Goal: Navigation & Orientation: Find specific page/section

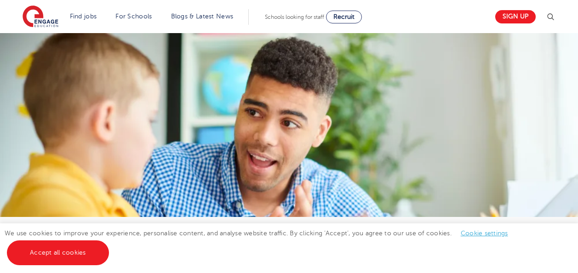
click at [492, 234] on link "Cookie settings" at bounding box center [484, 233] width 47 height 7
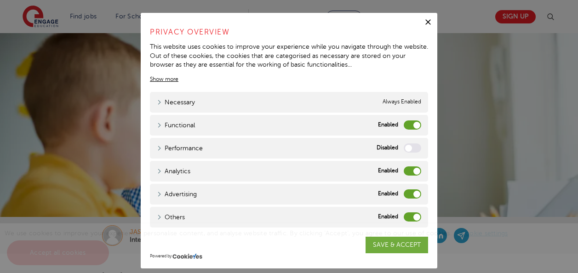
click at [409, 123] on label "Functional" at bounding box center [412, 124] width 17 height 9
click at [0, 0] on input "Functional" at bounding box center [0, 0] width 0 height 0
click at [410, 168] on label "Analytics" at bounding box center [412, 170] width 17 height 9
click at [0, 0] on input "Analytics" at bounding box center [0, 0] width 0 height 0
click at [413, 194] on label "Advertising" at bounding box center [412, 193] width 17 height 9
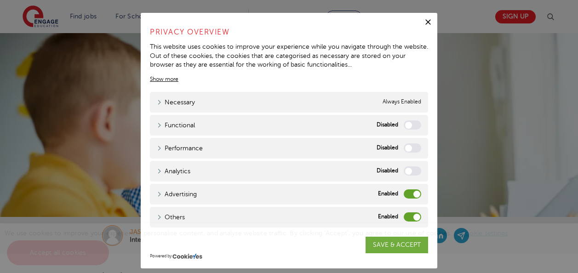
click at [0, 0] on input "Advertising" at bounding box center [0, 0] width 0 height 0
click at [414, 217] on label "Others" at bounding box center [412, 216] width 17 height 9
click at [0, 0] on input "Others" at bounding box center [0, 0] width 0 height 0
click at [385, 245] on div "We use cookies to improve your experience, personalise content, and analyse web…" at bounding box center [289, 248] width 578 height 50
click at [395, 245] on div "We use cookies to improve your experience, personalise content, and analyse web…" at bounding box center [289, 248] width 578 height 50
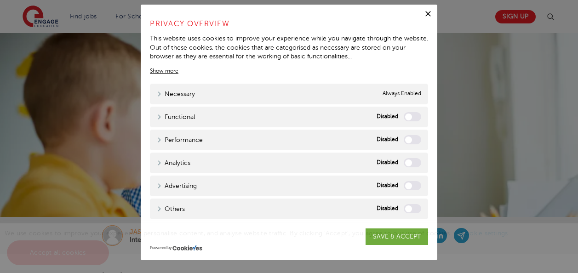
scroll to position [138, 0]
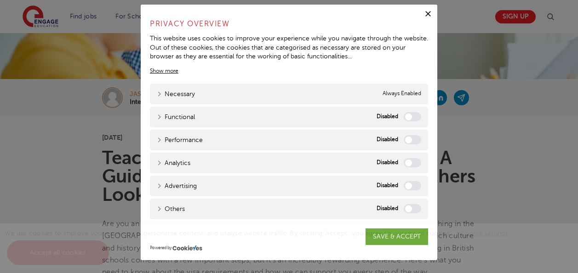
click at [385, 231] on span "We use cookies to improve your experience, personalise content, and analyse web…" at bounding box center [261, 243] width 513 height 26
click at [423, 14] on icon "button" at bounding box center [427, 13] width 9 height 9
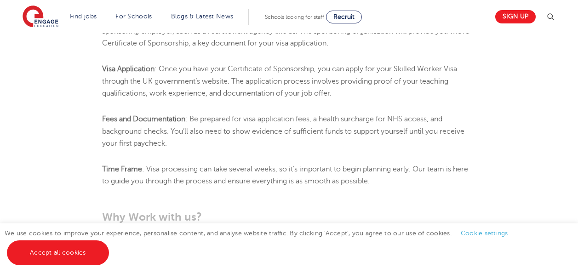
scroll to position [552, 0]
